Goal: Task Accomplishment & Management: Manage account settings

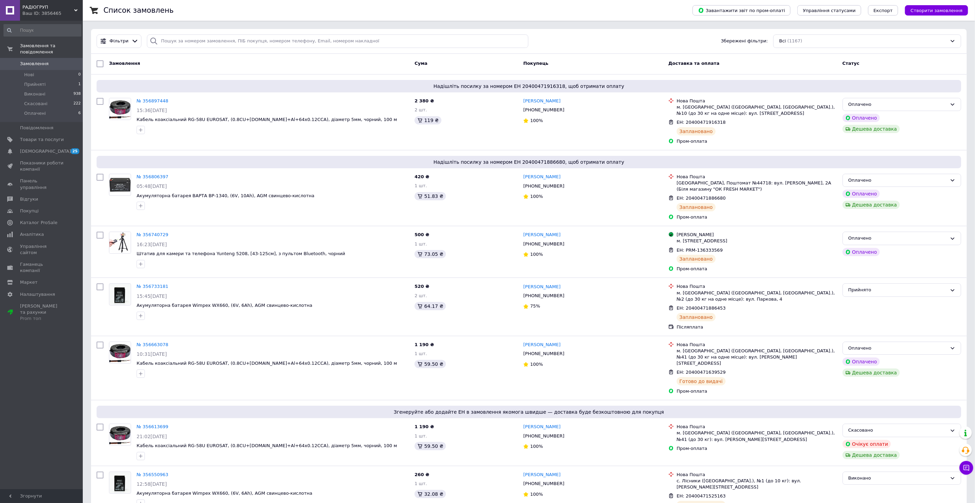
click at [32, 61] on span "Замовлення" at bounding box center [34, 64] width 29 height 6
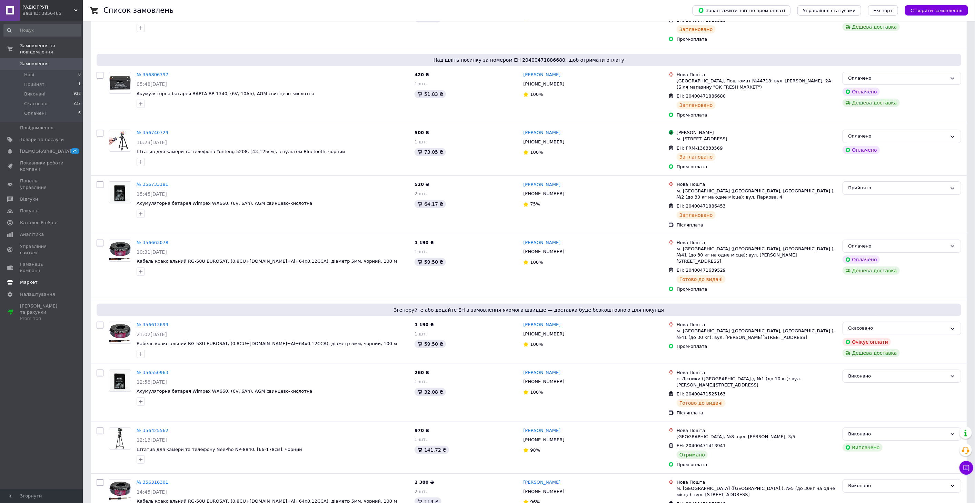
scroll to position [115, 0]
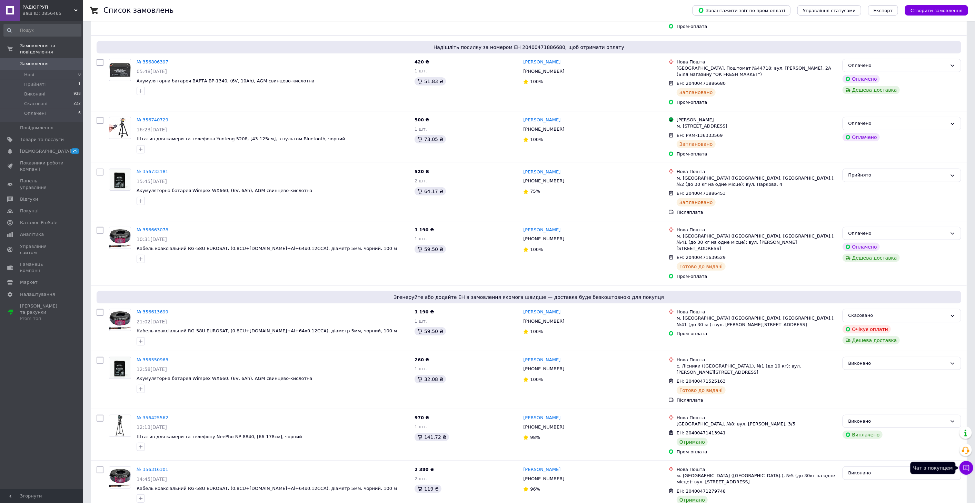
click at [966, 462] on button "Чат з покупцем" at bounding box center [967, 468] width 14 height 14
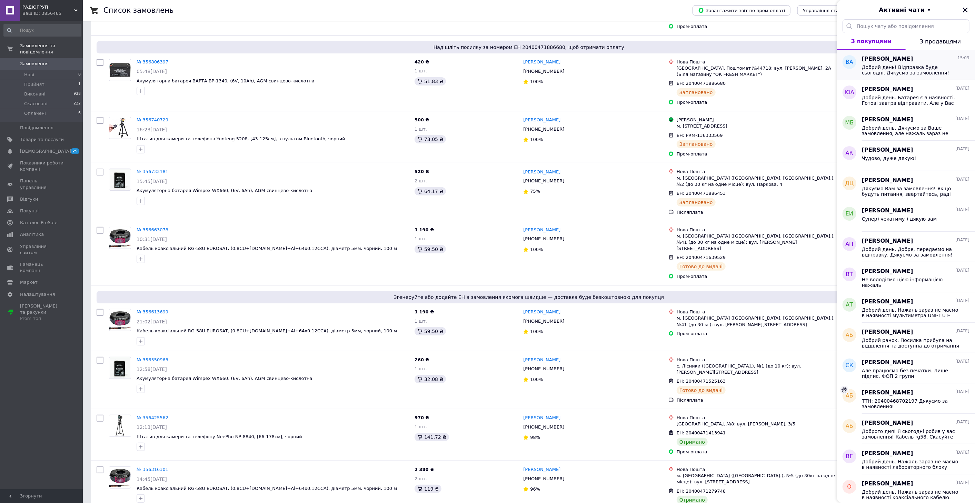
click at [903, 63] on div "Добрий день! Відправка буде сьогодні. Дякуємо за замовлення!" at bounding box center [916, 69] width 108 height 12
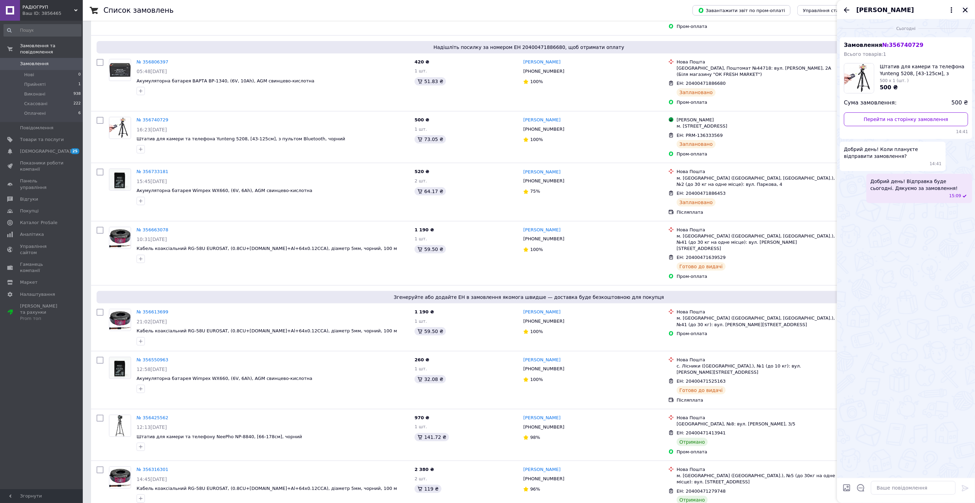
click at [969, 10] on button "Закрити" at bounding box center [966, 10] width 8 height 8
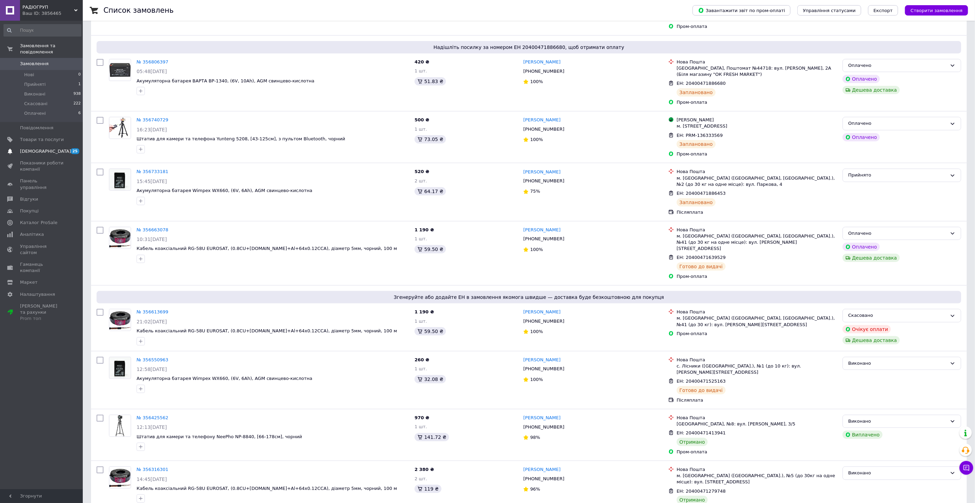
click at [23, 148] on span "[DEMOGRAPHIC_DATA]" at bounding box center [45, 151] width 51 height 6
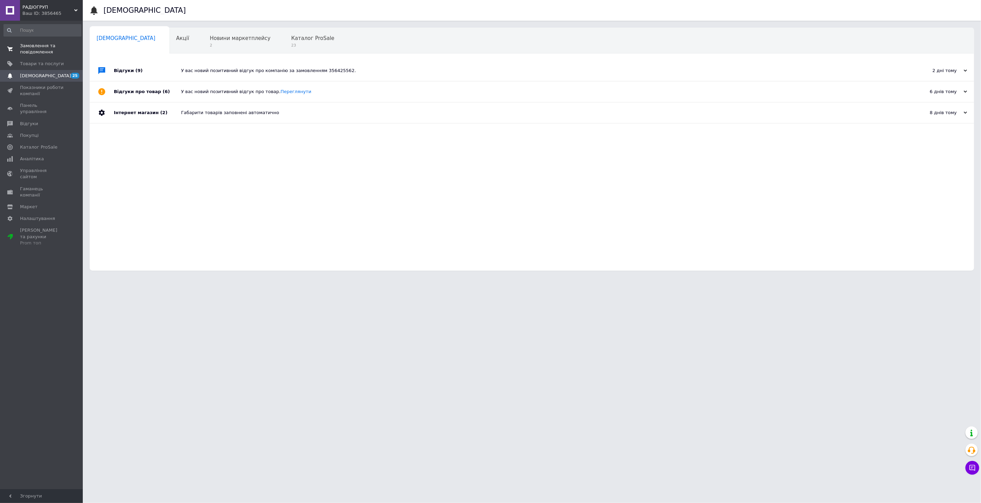
click at [41, 44] on span "Замовлення та повідомлення" at bounding box center [42, 49] width 44 height 12
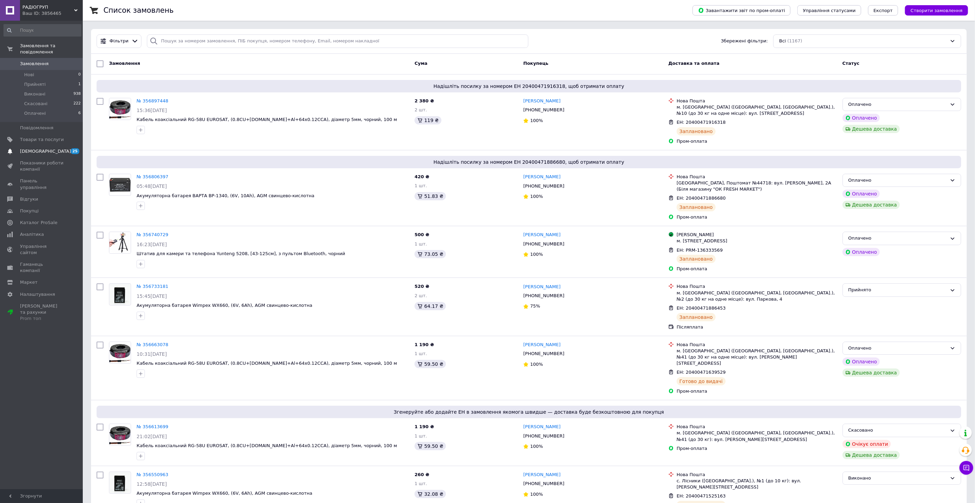
click at [43, 148] on span "[DEMOGRAPHIC_DATA]" at bounding box center [45, 151] width 51 height 6
